Goal: Check status: Check status

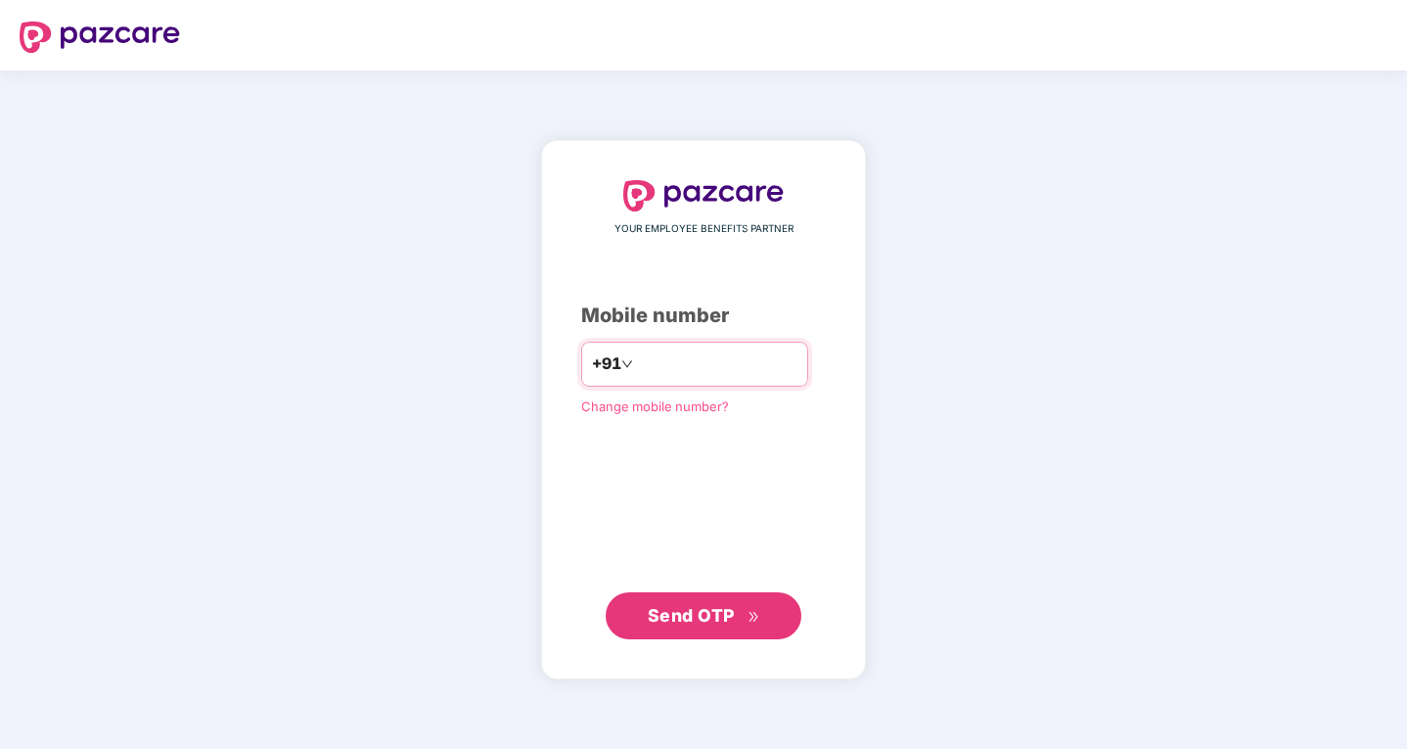
click at [639, 360] on input "number" at bounding box center [717, 363] width 161 height 31
type input "**********"
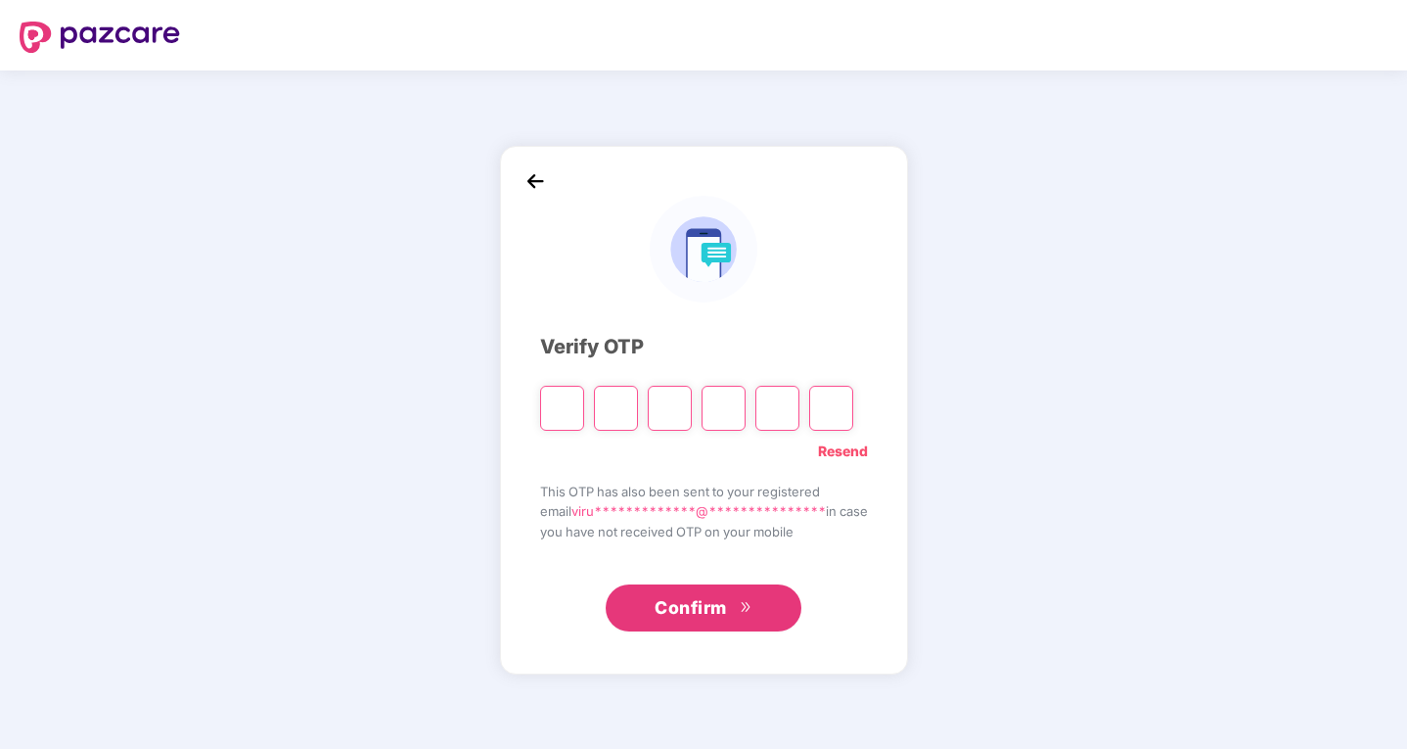
type input "*"
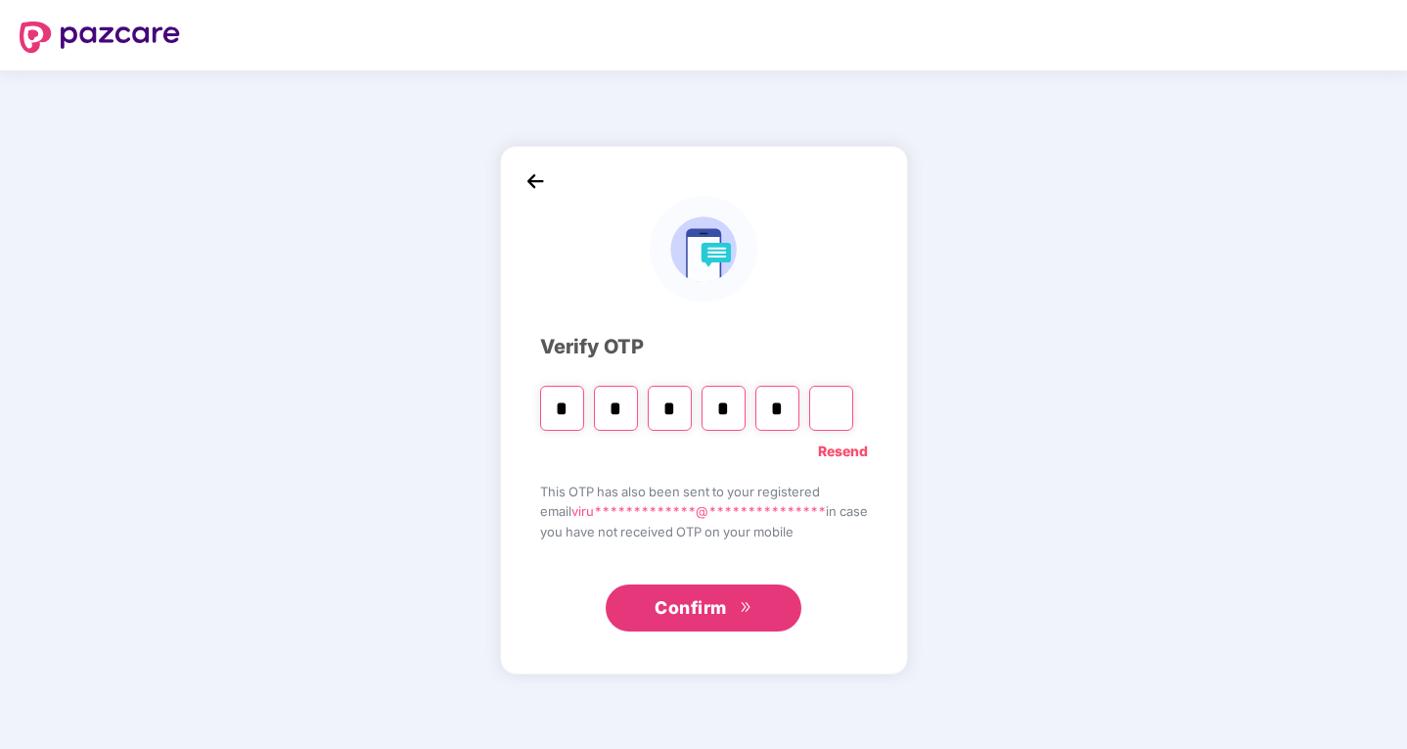
type input "*"
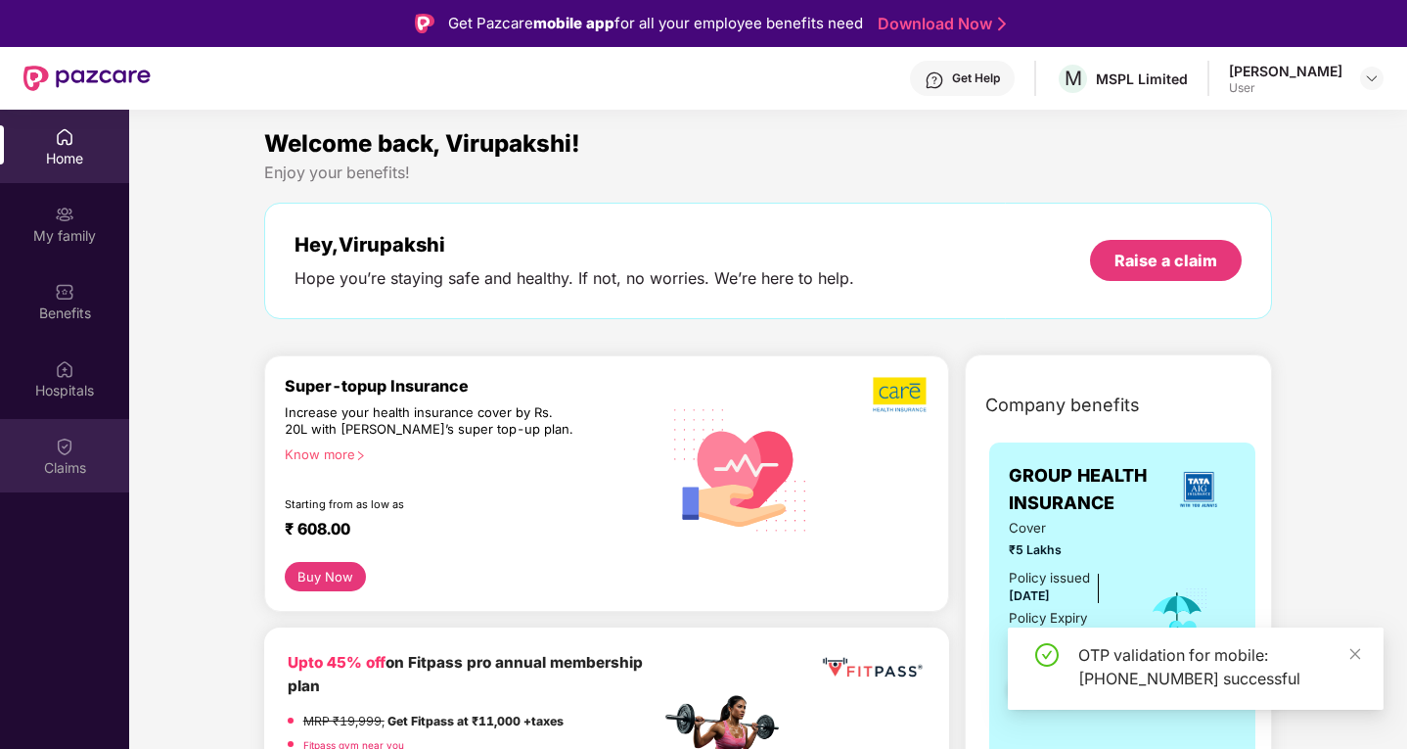
click at [61, 452] on img at bounding box center [65, 447] width 20 height 20
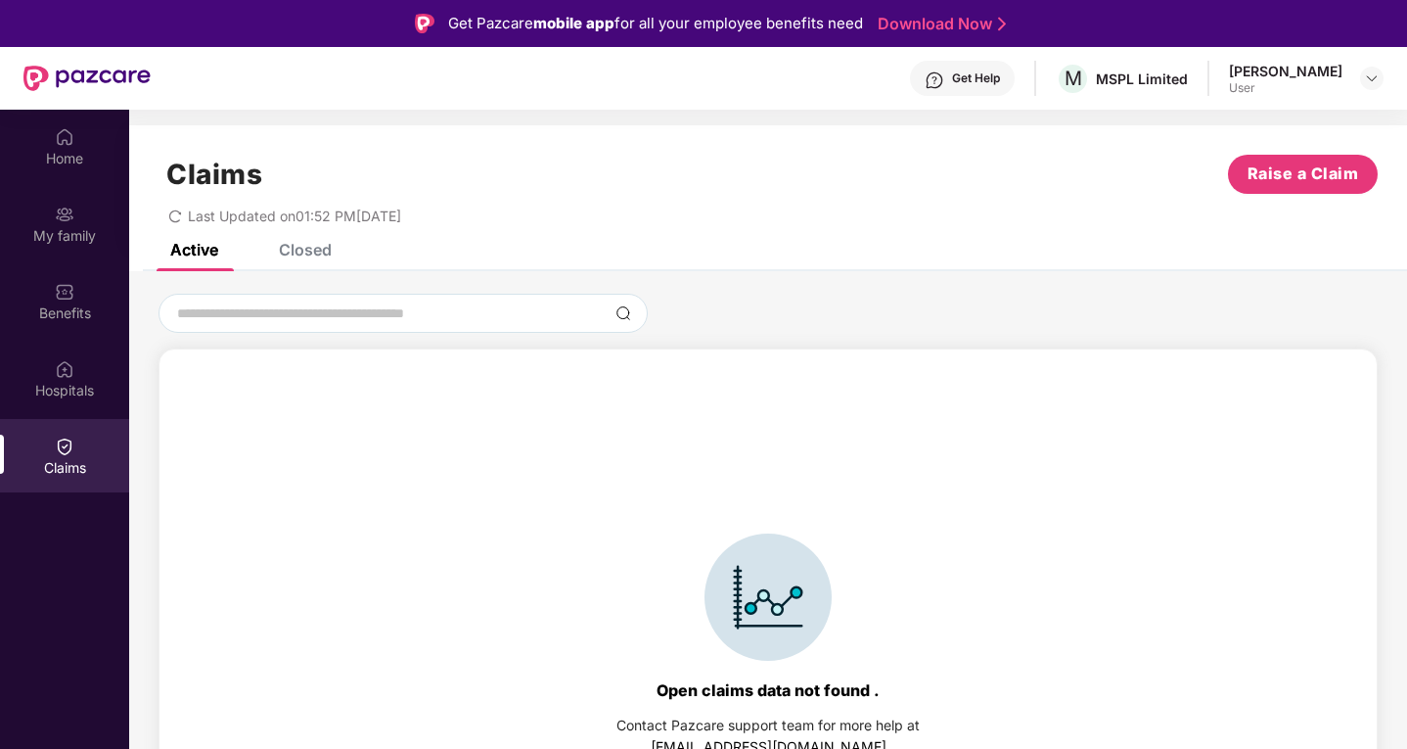
click at [320, 251] on div "Closed" at bounding box center [305, 250] width 53 height 20
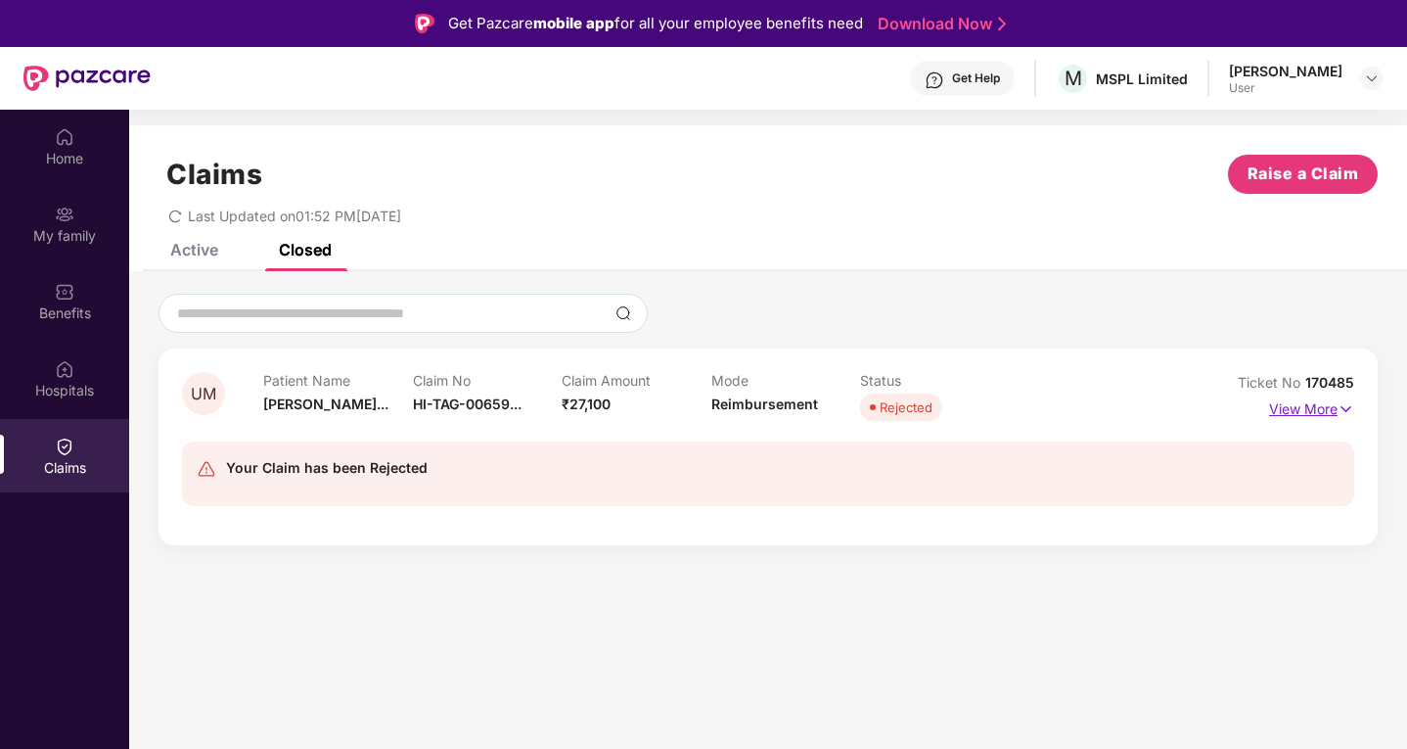
click at [1322, 406] on p "View More" at bounding box center [1311, 406] width 85 height 26
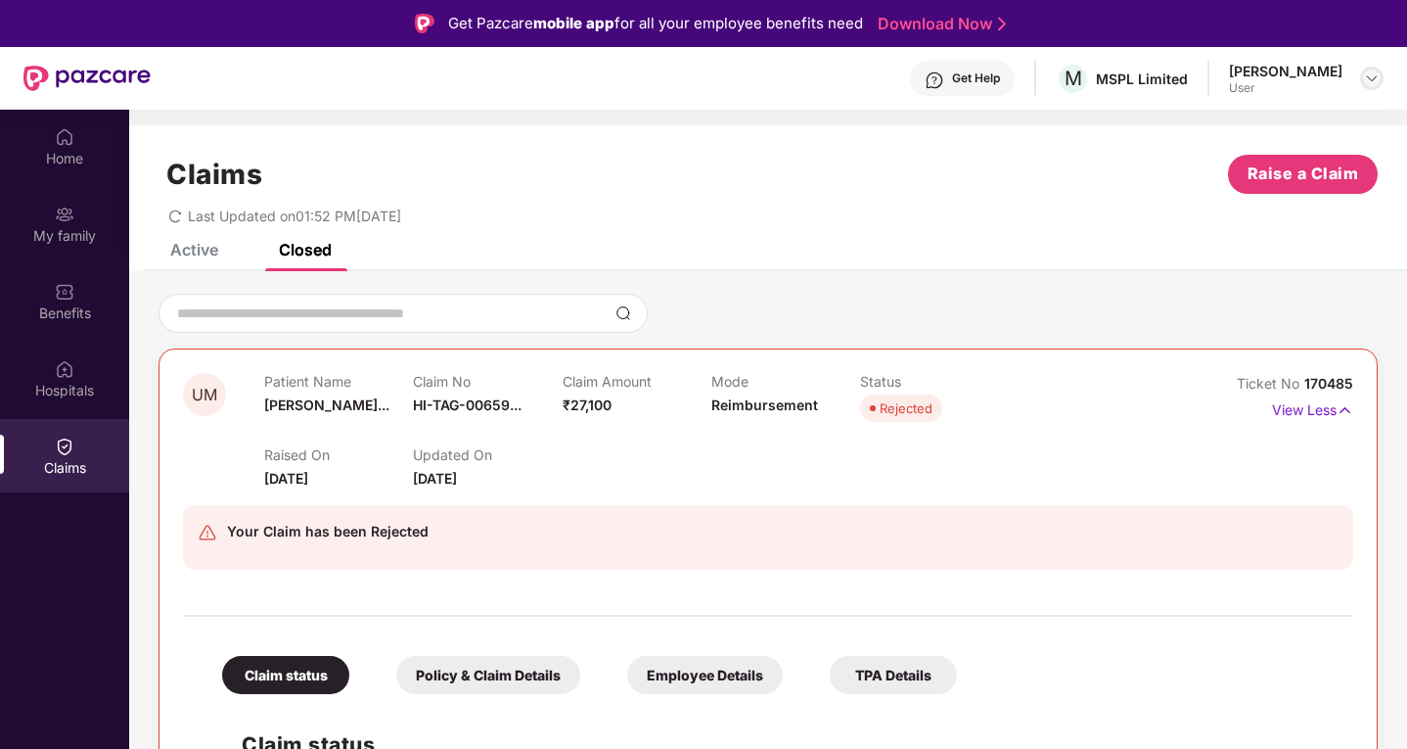
click at [1374, 78] on img at bounding box center [1372, 78] width 16 height 16
click at [738, 232] on div "Claims Raise a Claim Last Updated on 01:52 PM[DATE]" at bounding box center [768, 184] width 1278 height 118
click at [46, 153] on div "Home" at bounding box center [64, 159] width 129 height 20
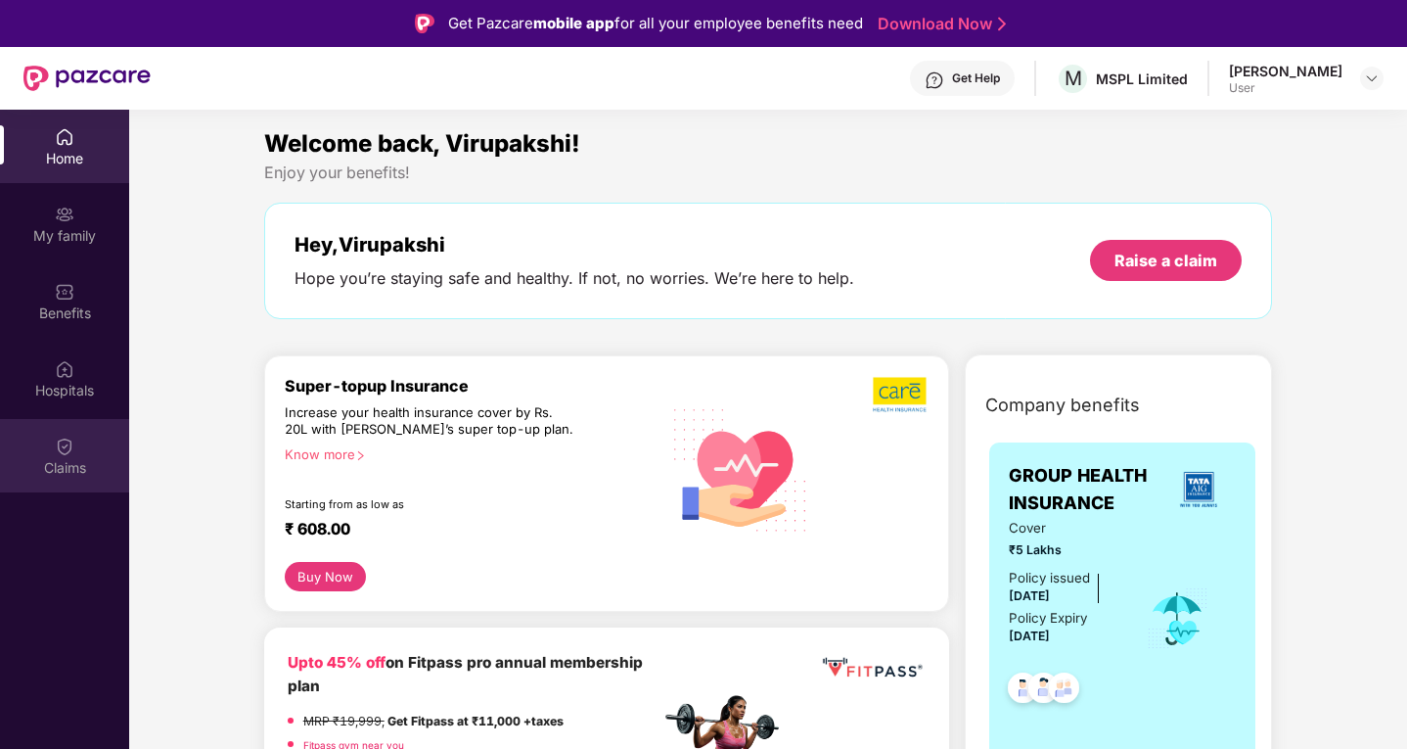
click at [69, 430] on div "Claims" at bounding box center [64, 455] width 129 height 73
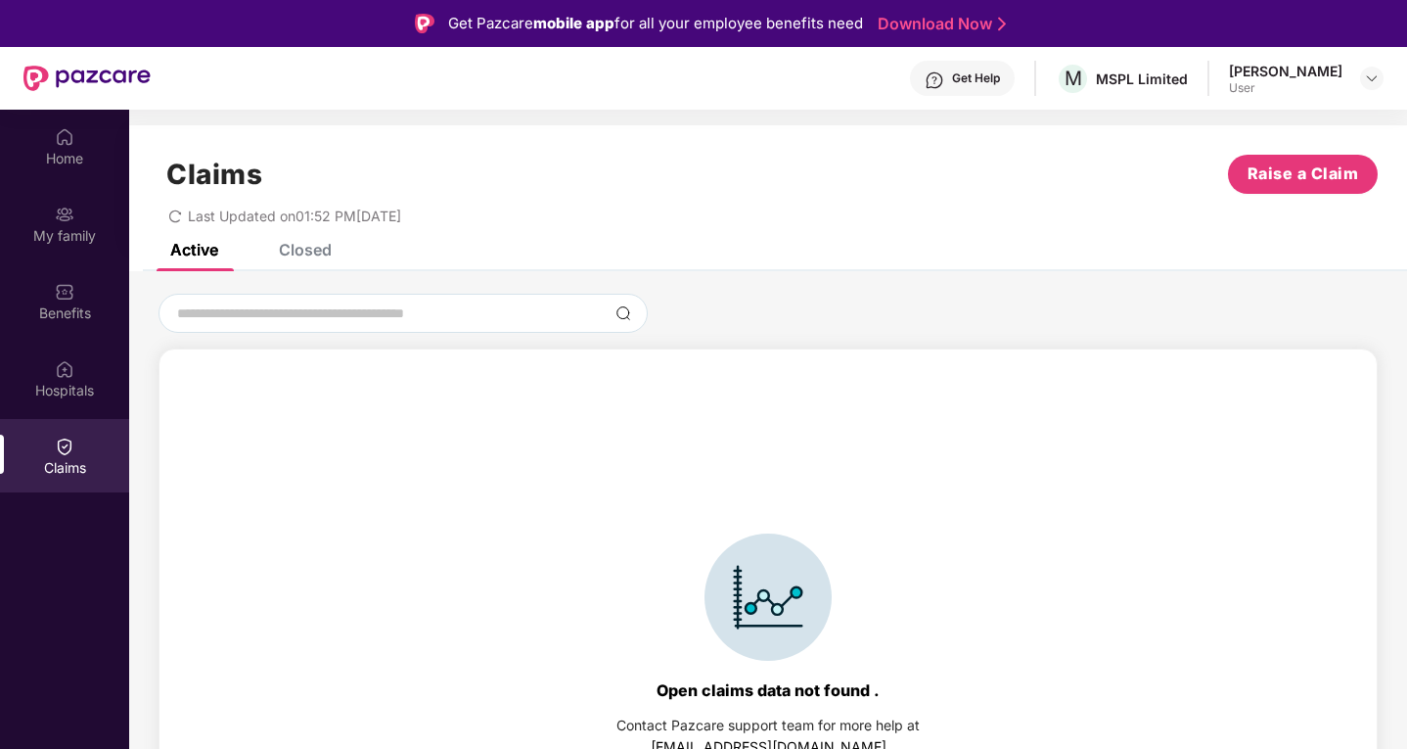
click at [282, 255] on div "Closed" at bounding box center [305, 250] width 53 height 20
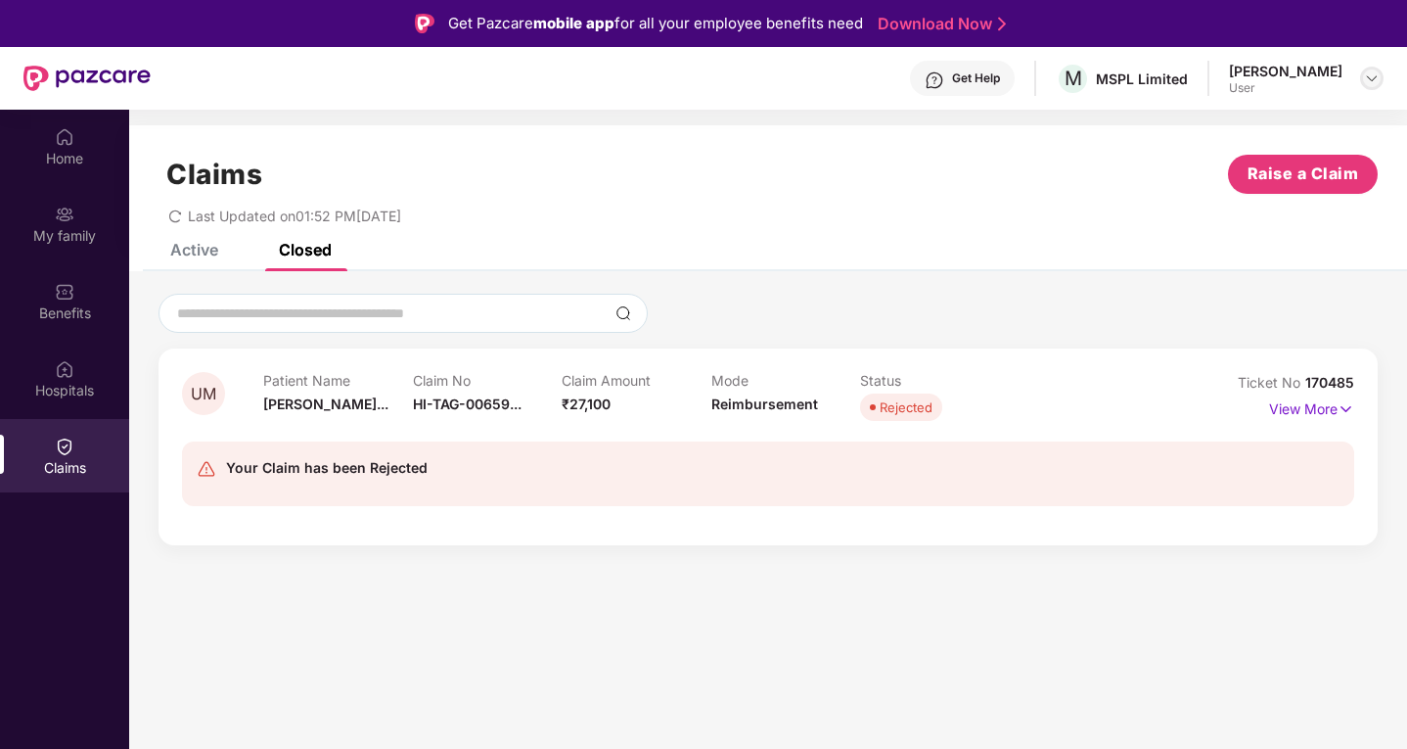
click at [1375, 76] on img at bounding box center [1372, 78] width 16 height 16
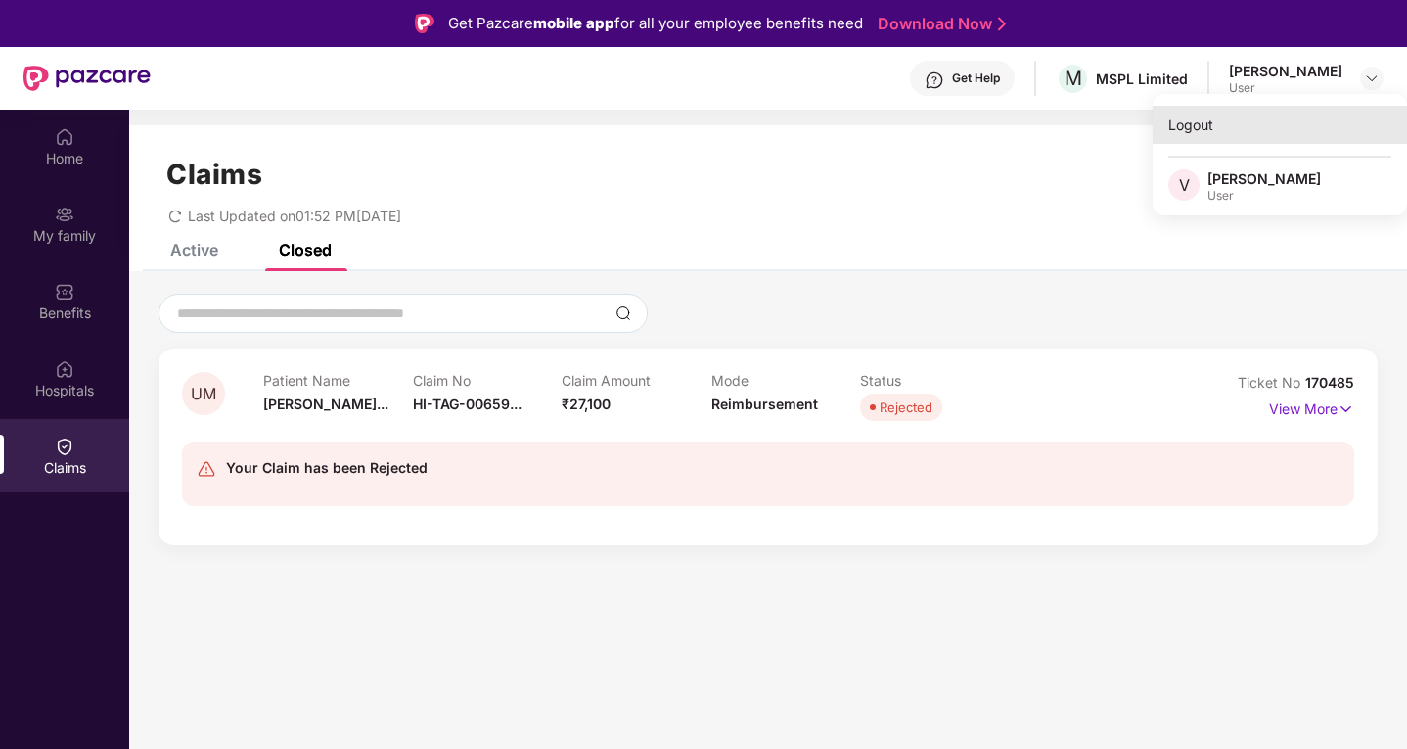
click at [1182, 124] on div "Logout" at bounding box center [1280, 125] width 254 height 38
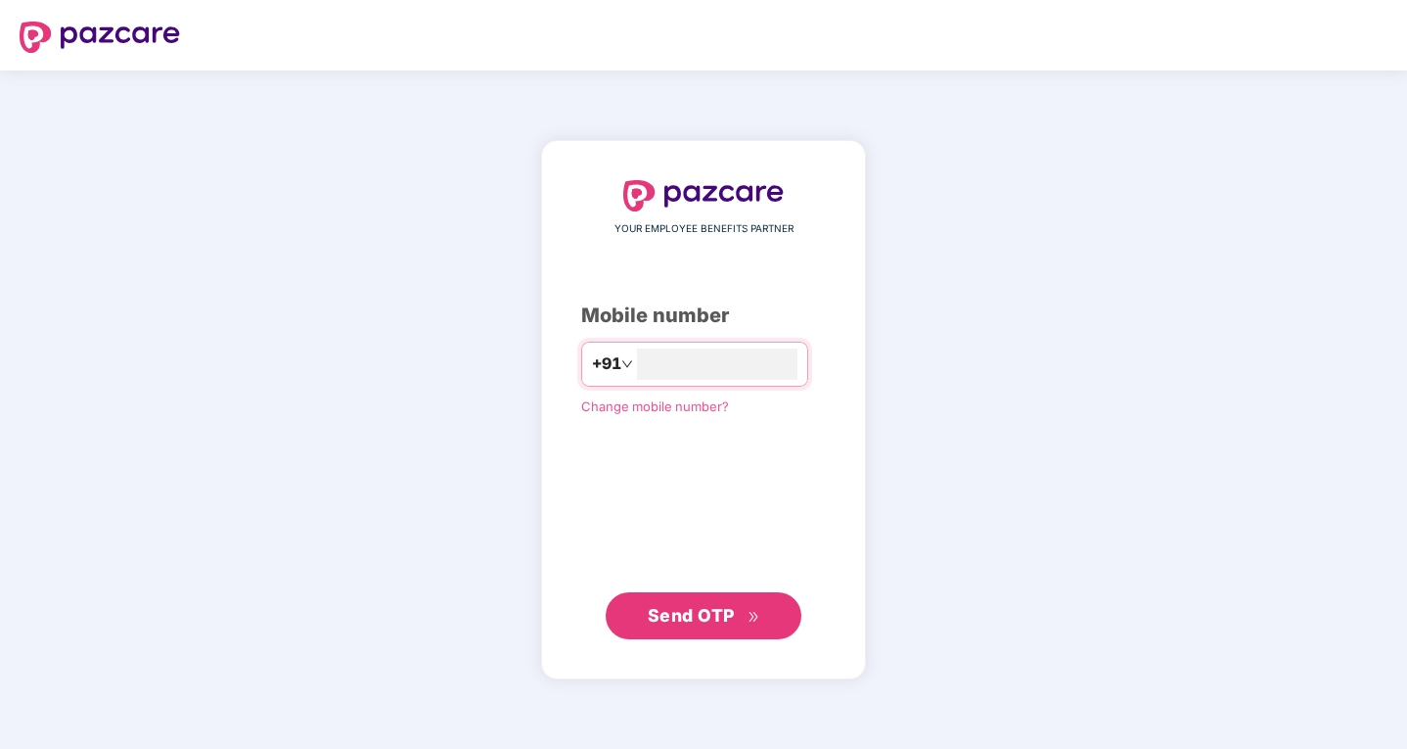
type input "**********"
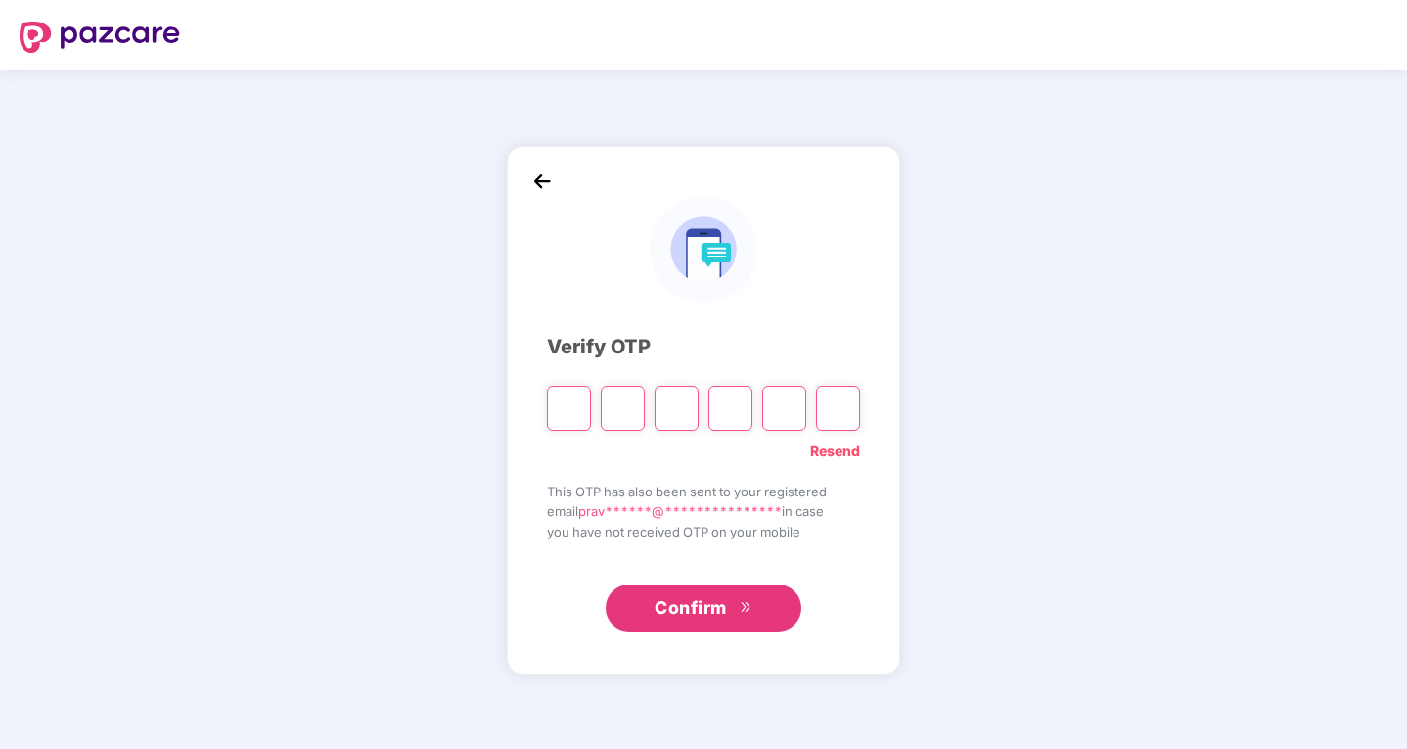
type input "*"
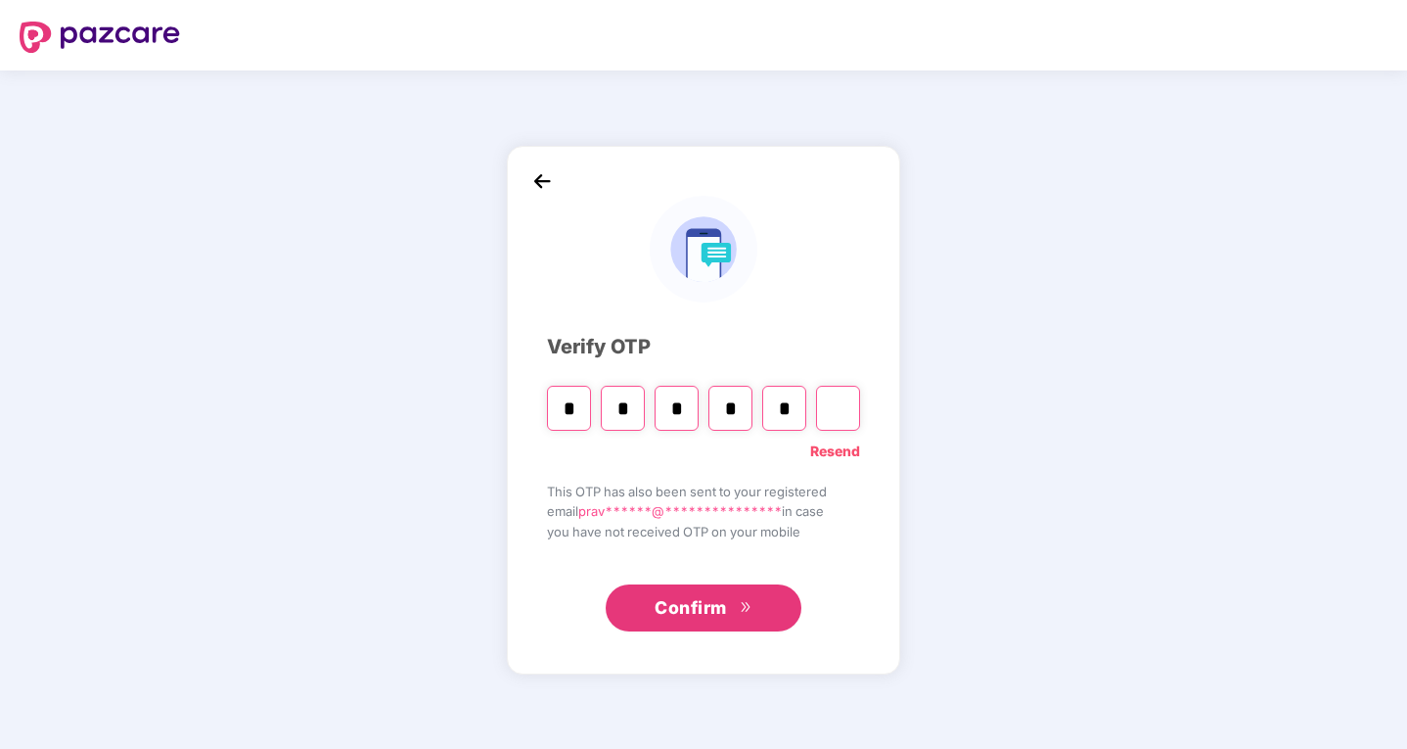
type input "*"
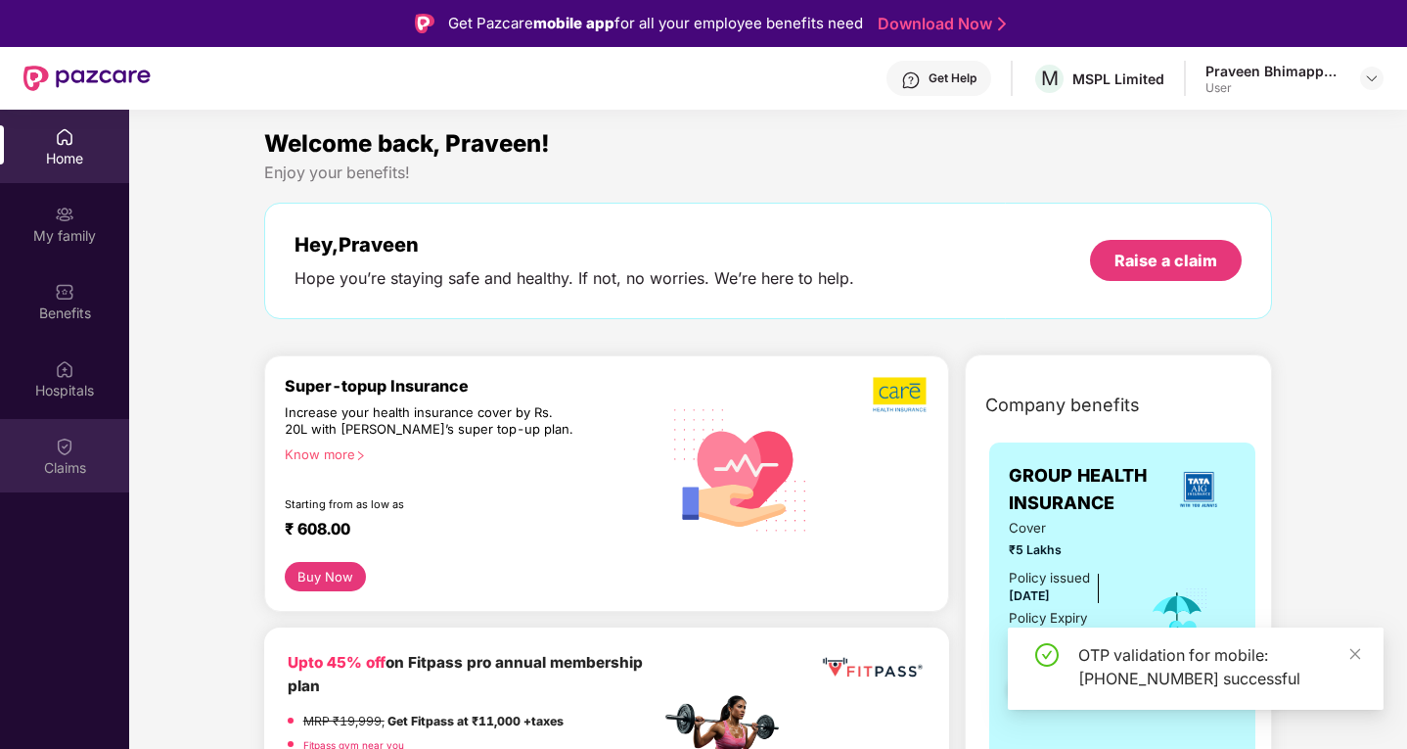
click at [58, 459] on div "Claims" at bounding box center [64, 468] width 129 height 20
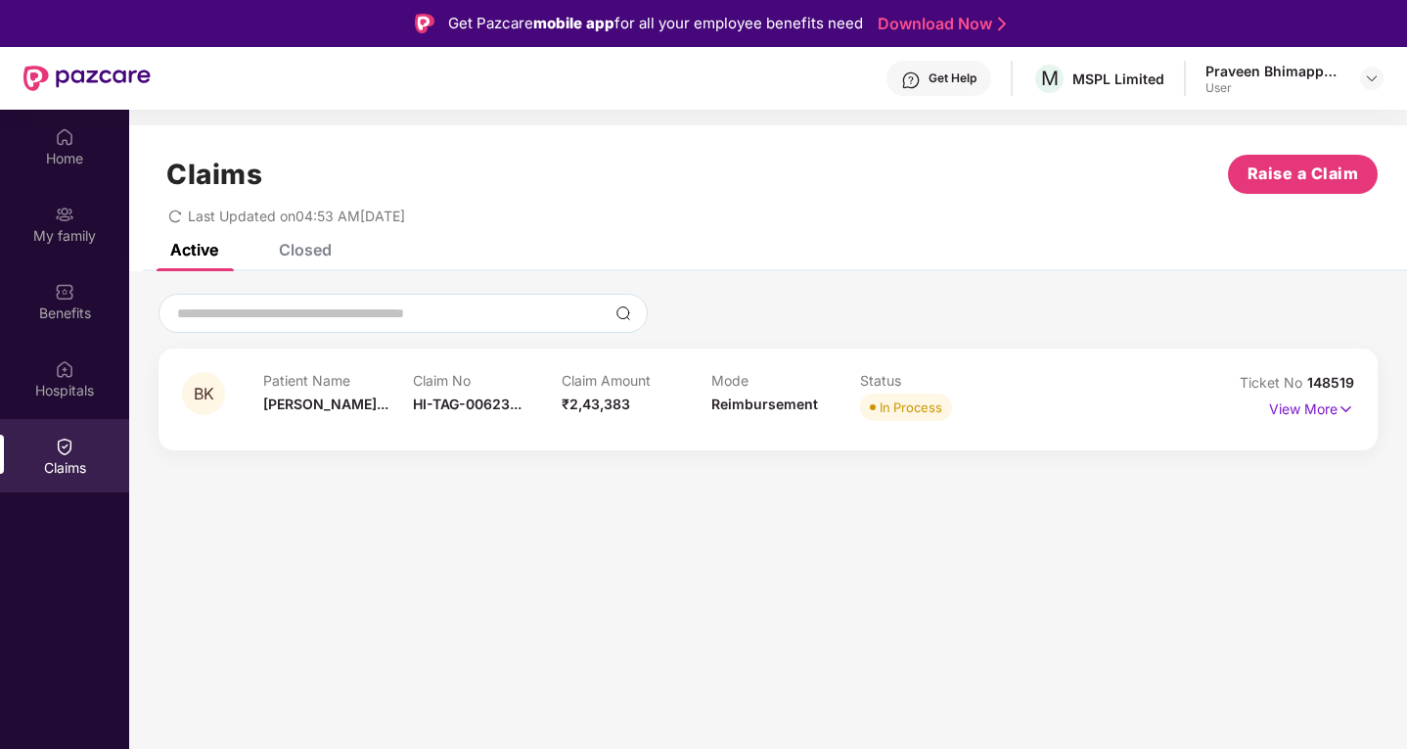
click at [310, 252] on div "Closed" at bounding box center [305, 250] width 53 height 20
click at [186, 251] on div "Active" at bounding box center [194, 250] width 48 height 20
click at [1341, 411] on img at bounding box center [1346, 409] width 17 height 22
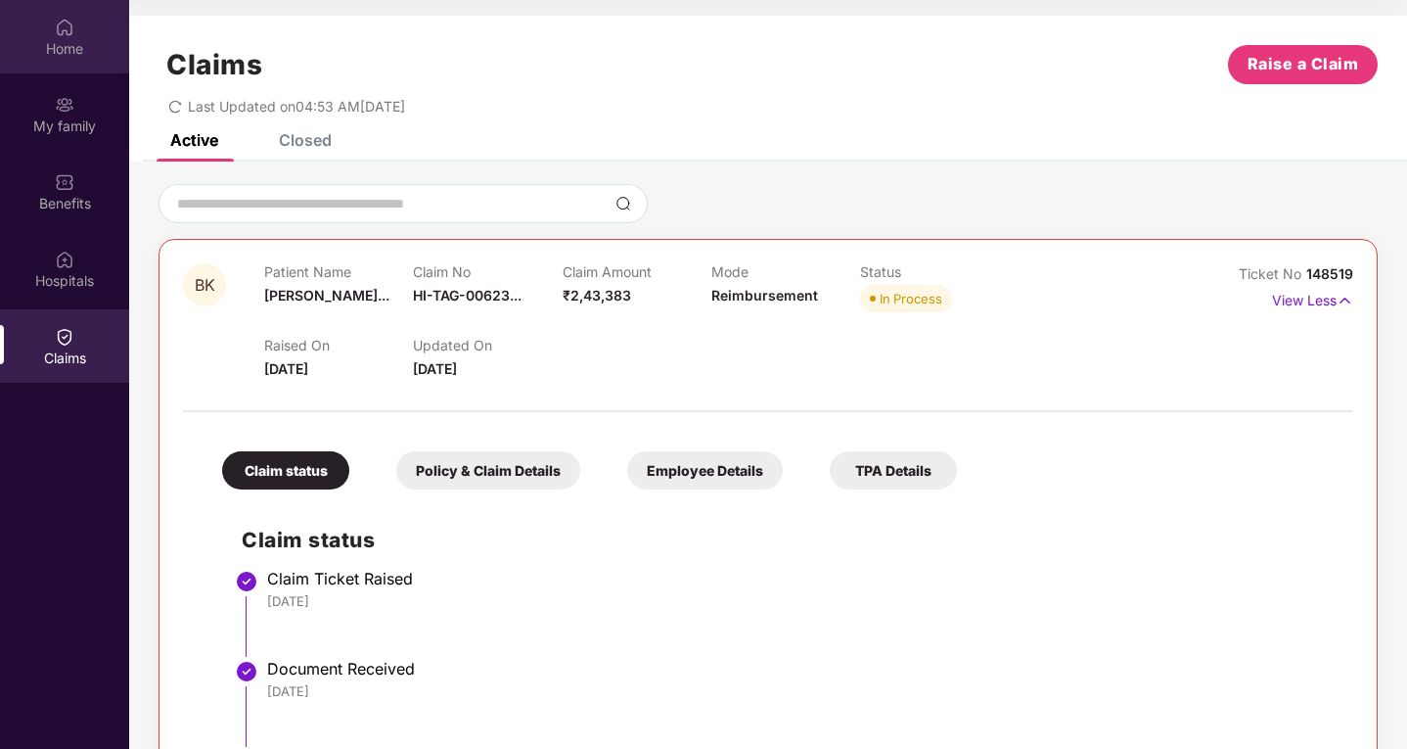
click at [70, 65] on div "Home" at bounding box center [64, 36] width 129 height 73
